Goal: Task Accomplishment & Management: Use online tool/utility

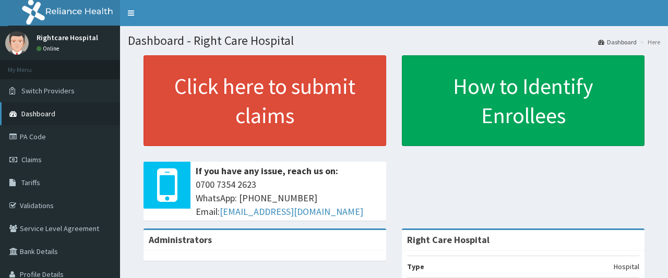
click at [47, 113] on span "Dashboard" at bounding box center [38, 113] width 34 height 9
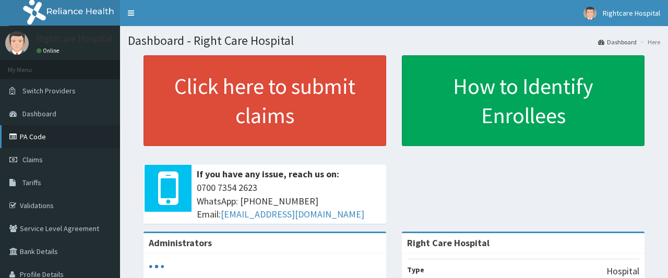
click at [42, 134] on link "PA Code" at bounding box center [60, 136] width 120 height 23
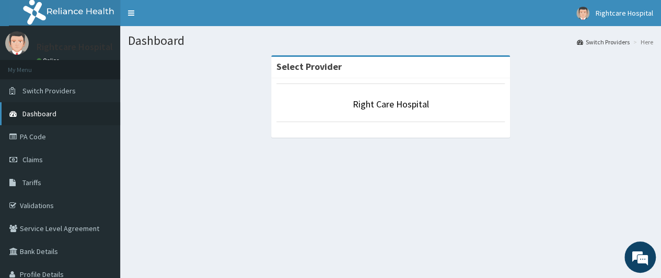
click at [50, 118] on span "Dashboard" at bounding box center [39, 113] width 34 height 9
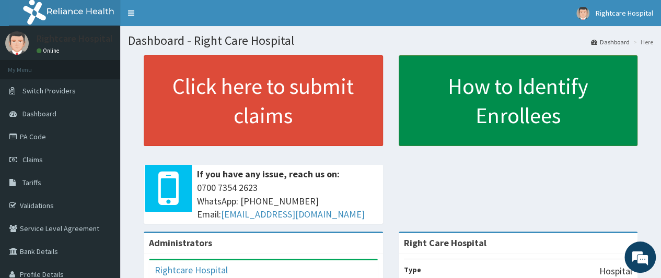
click at [525, 86] on link "How to Identify Enrollees" at bounding box center [517, 100] width 239 height 91
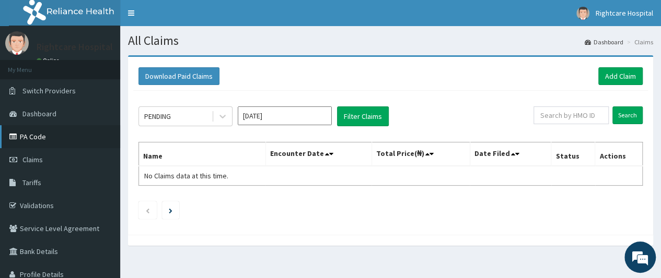
click at [48, 135] on link "PA Code" at bounding box center [60, 136] width 120 height 23
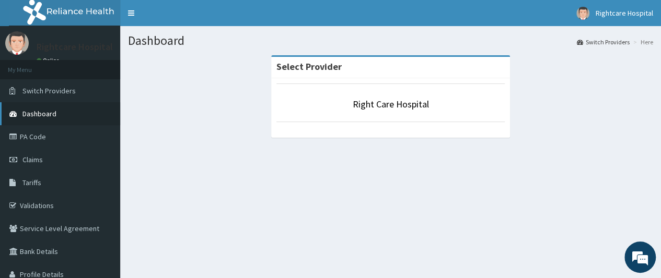
click at [53, 112] on span "Dashboard" at bounding box center [39, 113] width 34 height 9
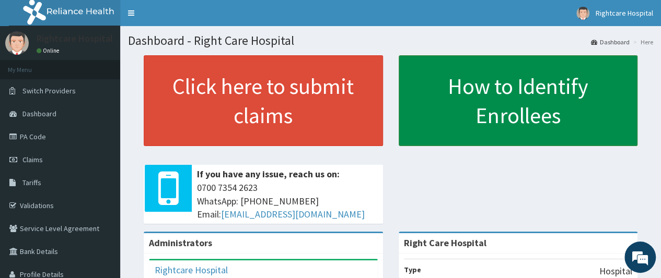
click at [506, 98] on link "How to Identify Enrollees" at bounding box center [517, 100] width 239 height 91
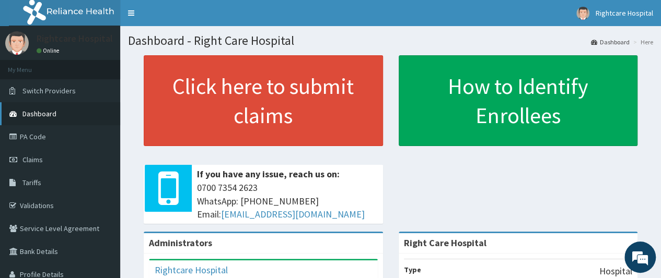
click at [48, 109] on span "Dashboard" at bounding box center [39, 113] width 34 height 9
click at [36, 134] on link "PA Code" at bounding box center [60, 136] width 120 height 23
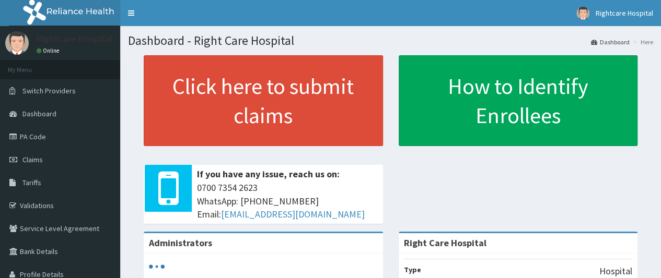
click at [503, 120] on link "How to Identify Enrollees" at bounding box center [517, 100] width 239 height 91
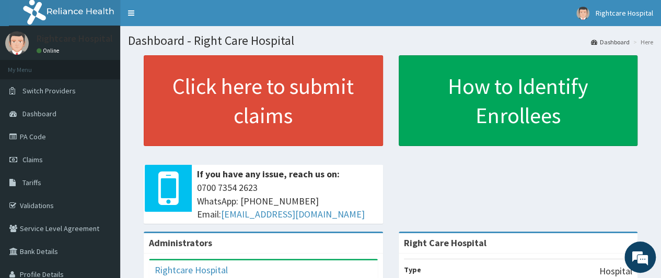
click at [41, 118] on span "Dashboard" at bounding box center [39, 113] width 34 height 9
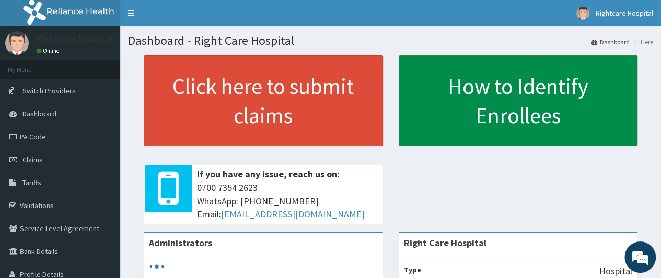
click at [524, 97] on link "How to Identify Enrollees" at bounding box center [517, 100] width 239 height 91
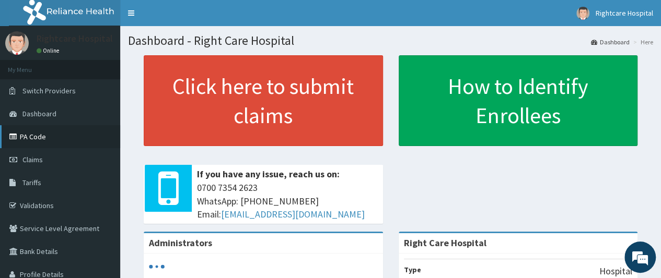
click at [44, 139] on link "PA Code" at bounding box center [60, 136] width 120 height 23
click at [40, 140] on link "PA Code" at bounding box center [60, 136] width 120 height 23
click at [42, 134] on link "PA Code" at bounding box center [60, 136] width 120 height 23
